Goal: Find specific page/section: Locate item on page

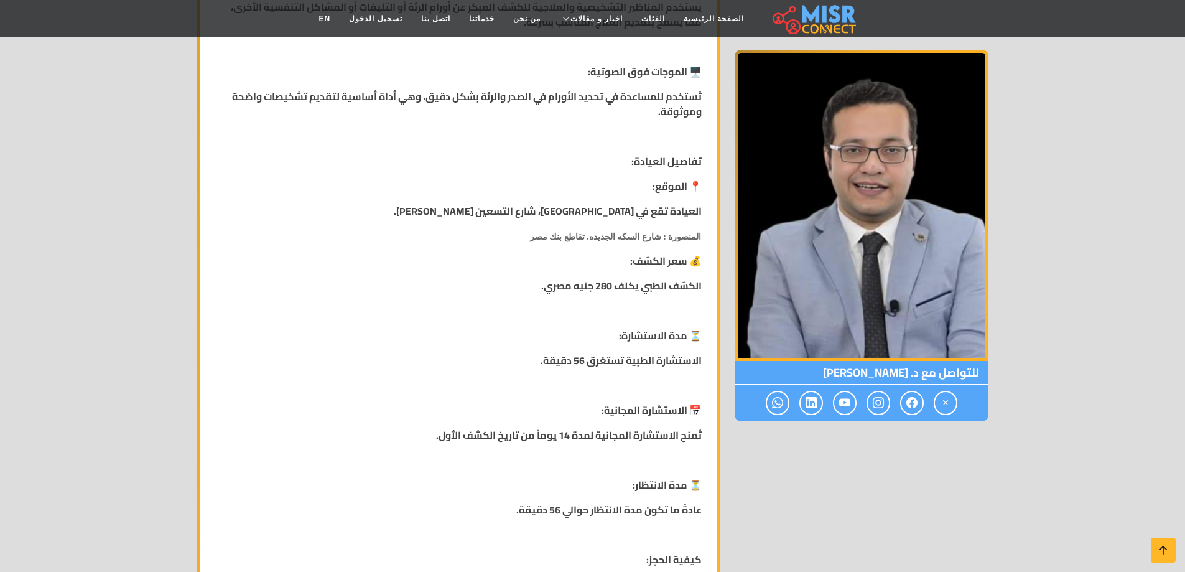
scroll to position [1431, 0]
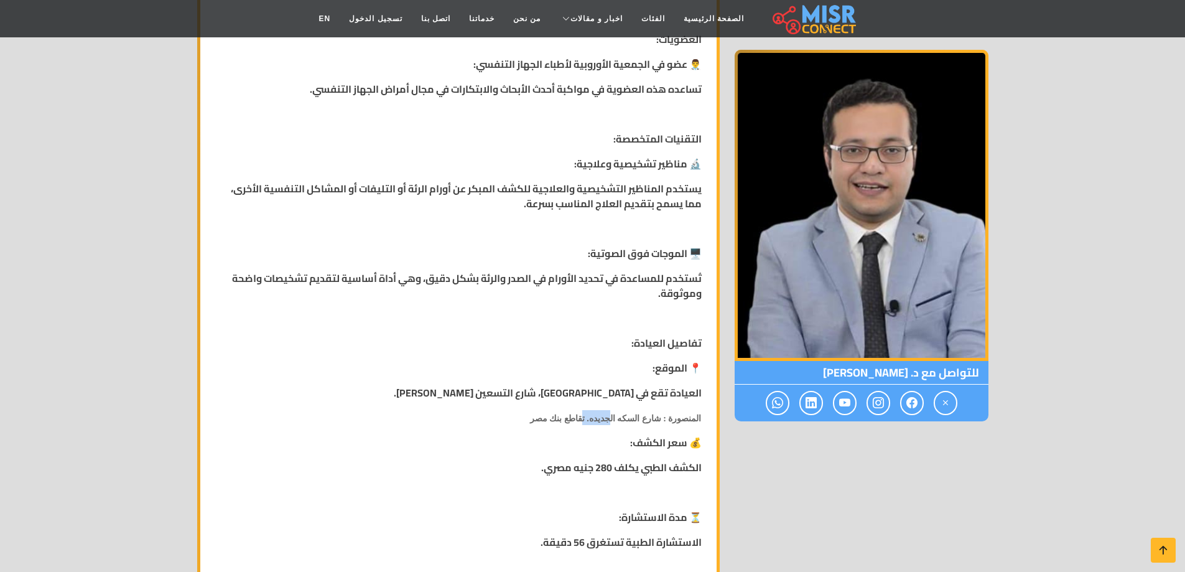
drag, startPoint x: 627, startPoint y: 404, endPoint x: 604, endPoint y: 409, distance: 23.6
click at [604, 409] on strong "المنصورة : شارع السكه الجديده. تقاطع بنك مصر" at bounding box center [616, 417] width 172 height 19
click at [602, 410] on strong "المنصورة : شارع السكه الجديده. تقاطع بنك مصر" at bounding box center [616, 417] width 172 height 19
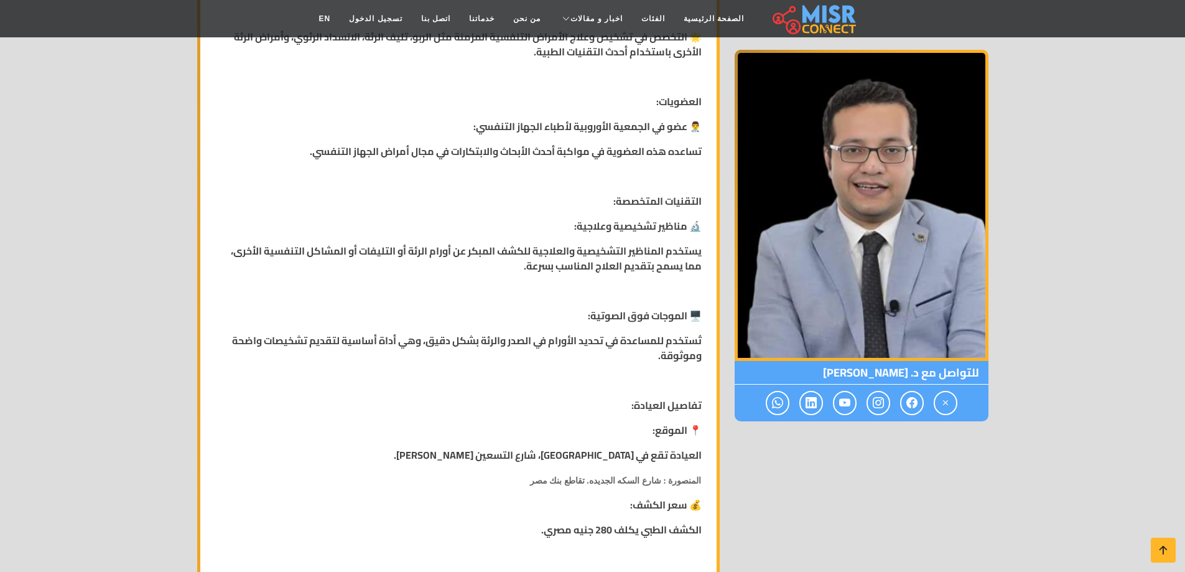
scroll to position [1431, 0]
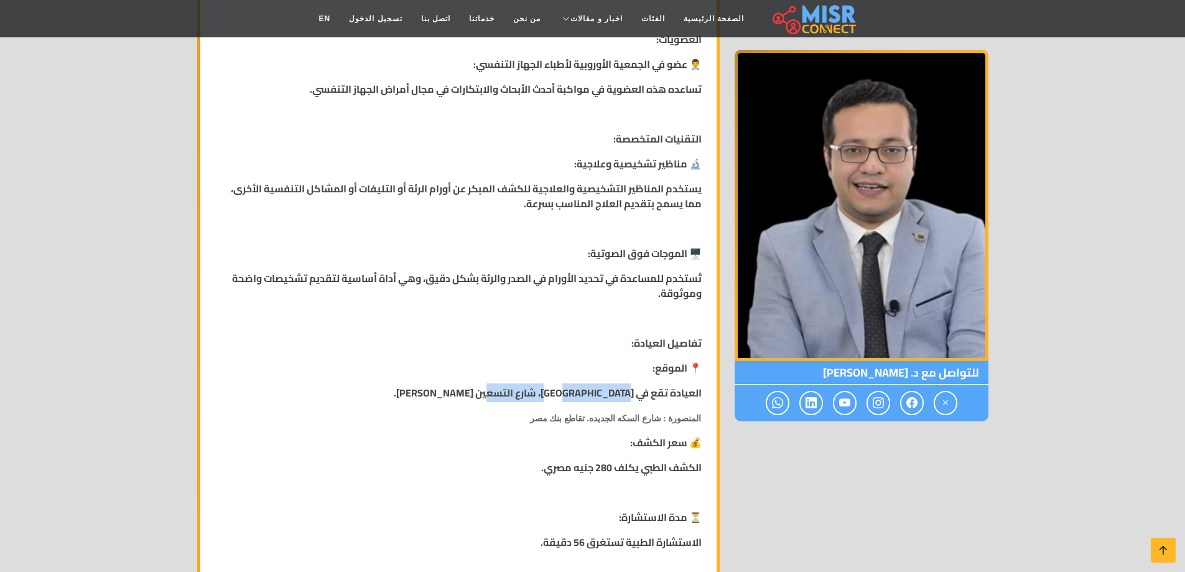
drag, startPoint x: 617, startPoint y: 378, endPoint x: 499, endPoint y: 381, distance: 118.3
click at [499, 383] on strong "العيادة تقع في [GEOGRAPHIC_DATA]، شارع التسعين [PERSON_NAME]." at bounding box center [548, 392] width 308 height 19
drag, startPoint x: 643, startPoint y: 404, endPoint x: 580, endPoint y: 406, distance: 62.9
click at [580, 414] on span "المنصورة : شارع السكه الجديده. تقاطع بنك مصر" at bounding box center [616, 418] width 172 height 9
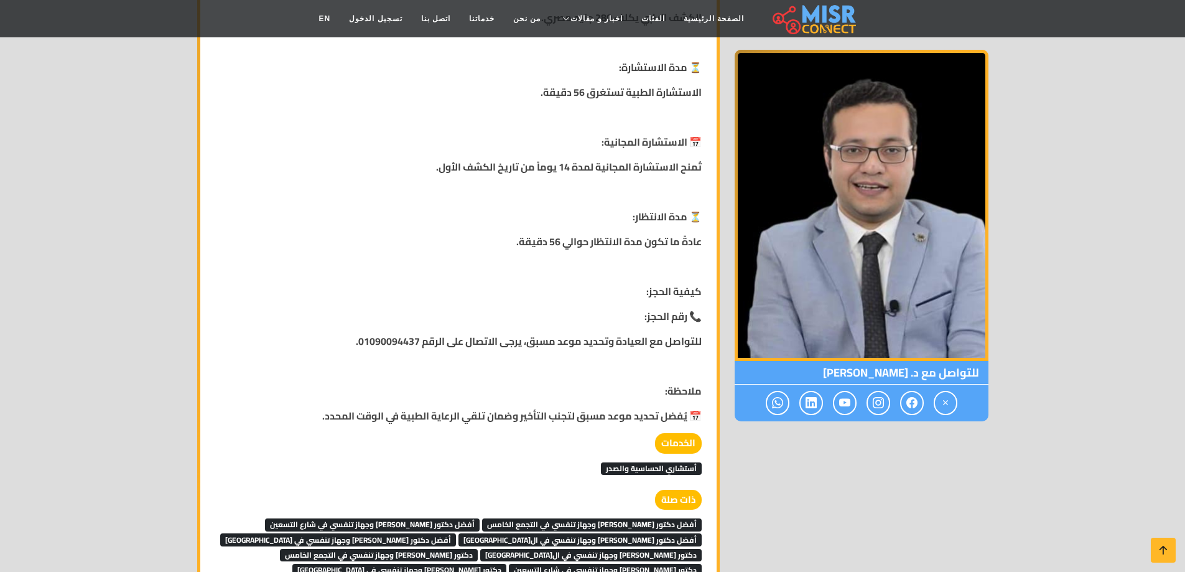
scroll to position [1929, 0]
